Goal: Find contact information: Find contact information

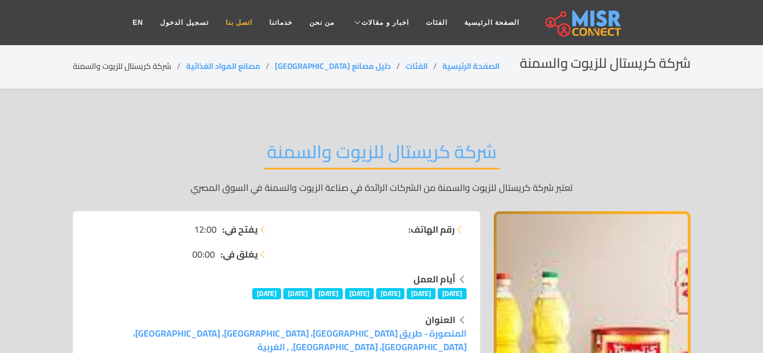
click at [239, 21] on link "اتصل بنا" at bounding box center [239, 22] width 44 height 21
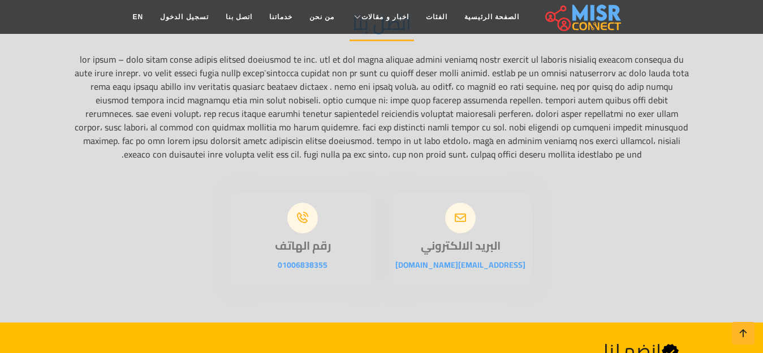
scroll to position [151, 0]
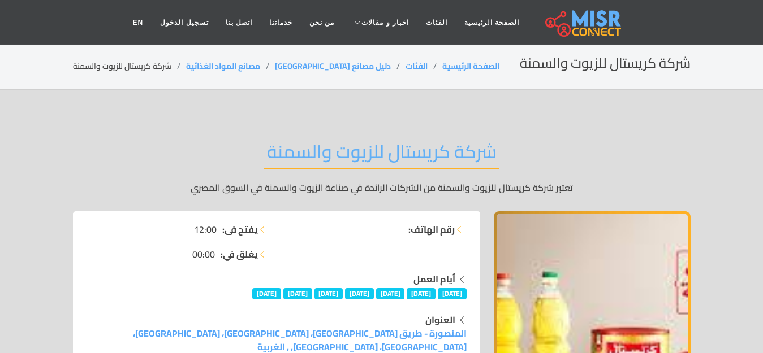
click at [398, 232] on li "رقم الهاتف:" at bounding box center [374, 230] width 183 height 14
click at [442, 66] on link "الصفحة الرئيسية" at bounding box center [470, 66] width 57 height 15
click at [233, 63] on link "مصانع المواد الغذائية" at bounding box center [223, 66] width 74 height 15
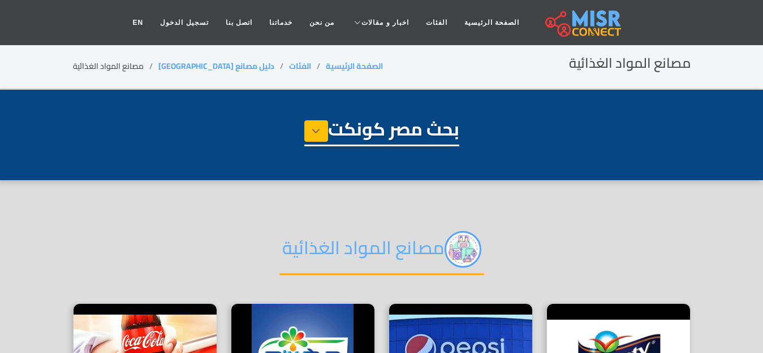
select select "**********"
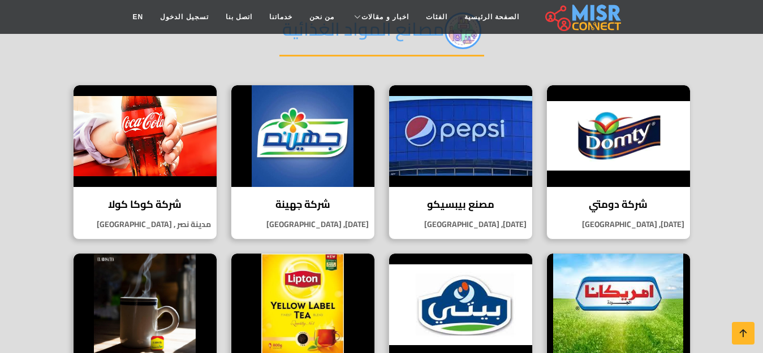
scroll to position [226, 0]
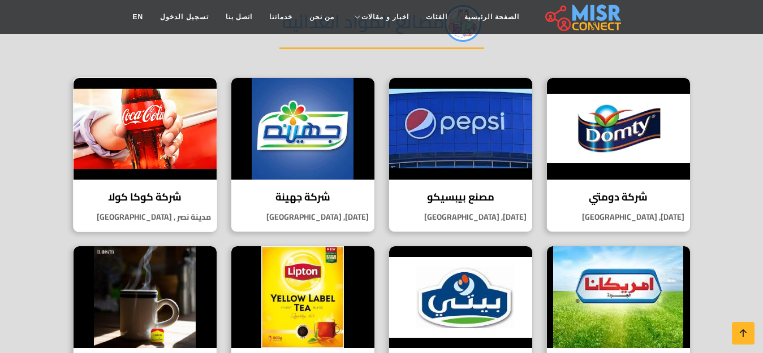
click at [152, 212] on p "مدينة نصر , [GEOGRAPHIC_DATA]" at bounding box center [144, 217] width 143 height 12
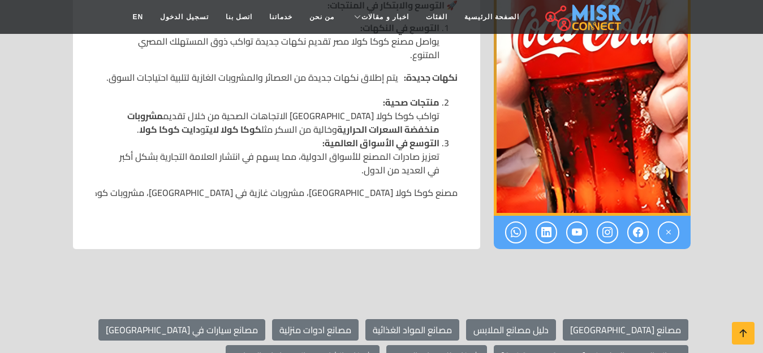
scroll to position [1658, 0]
